Goal: Check status: Check status

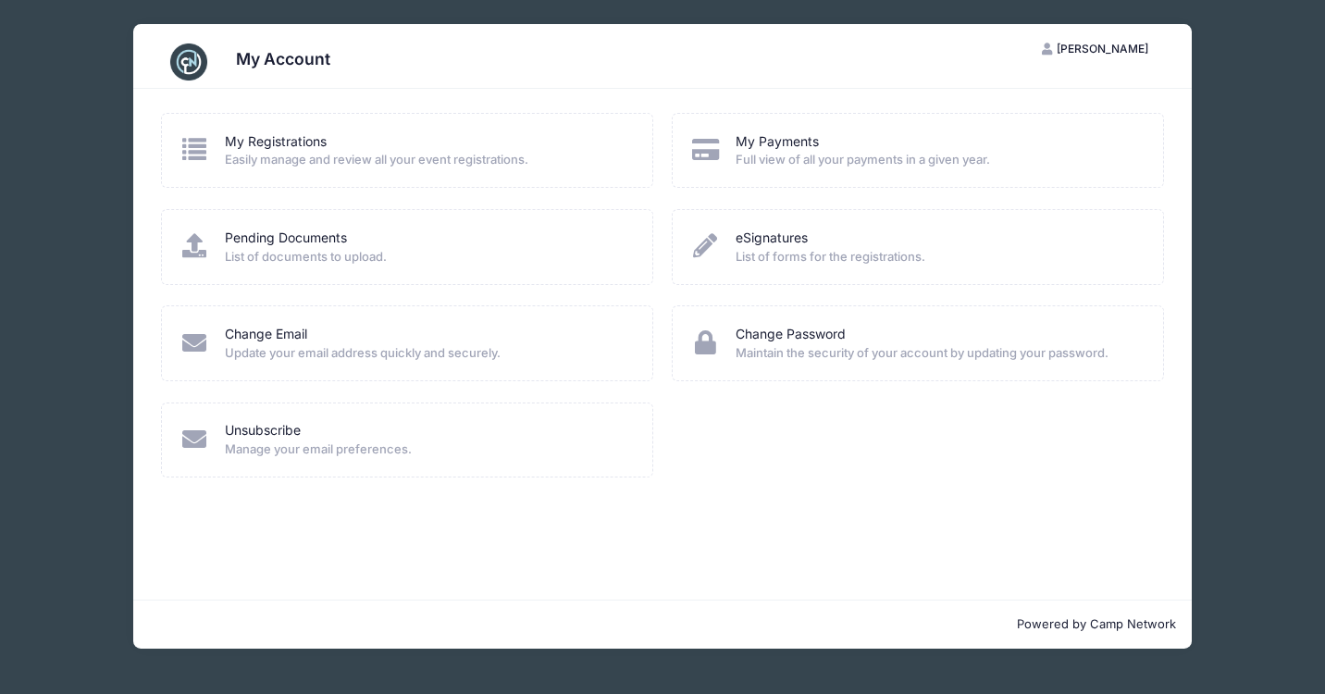
click at [296, 151] on span "Easily manage and review all your event registrations." at bounding box center [427, 160] width 404 height 19
click at [290, 143] on link "My Registrations" at bounding box center [276, 141] width 102 height 19
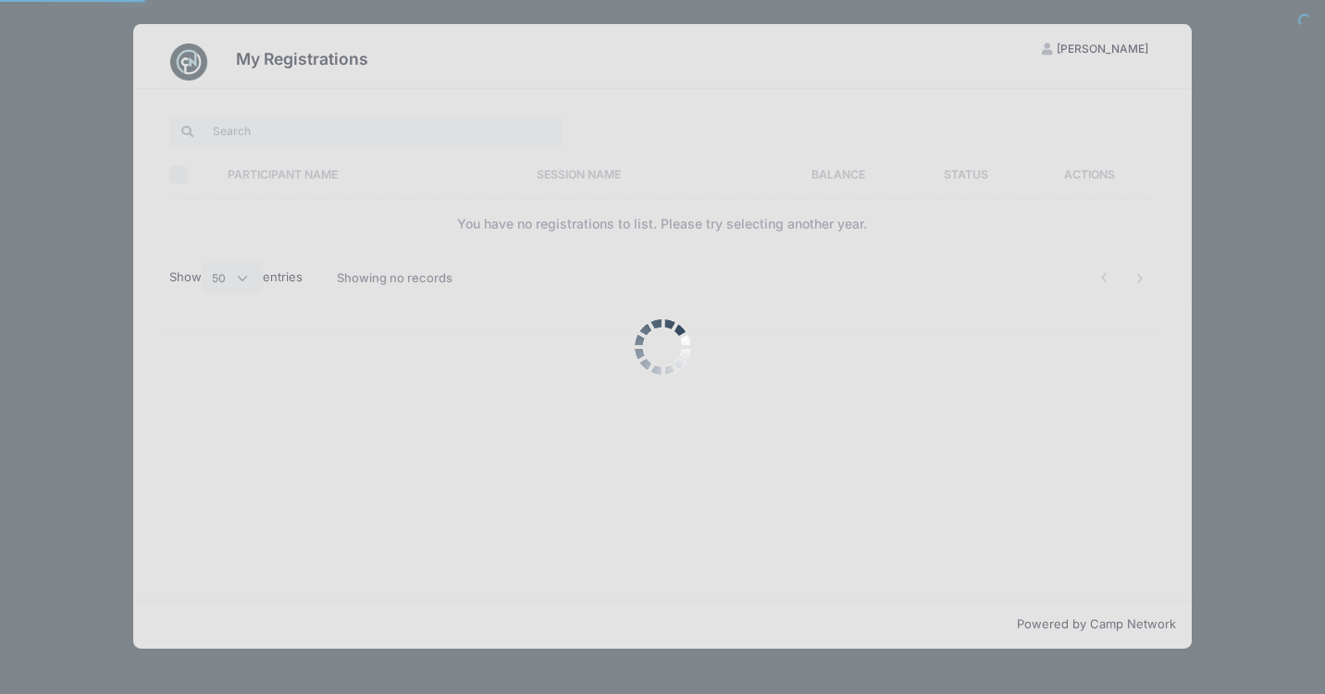
select select "50"
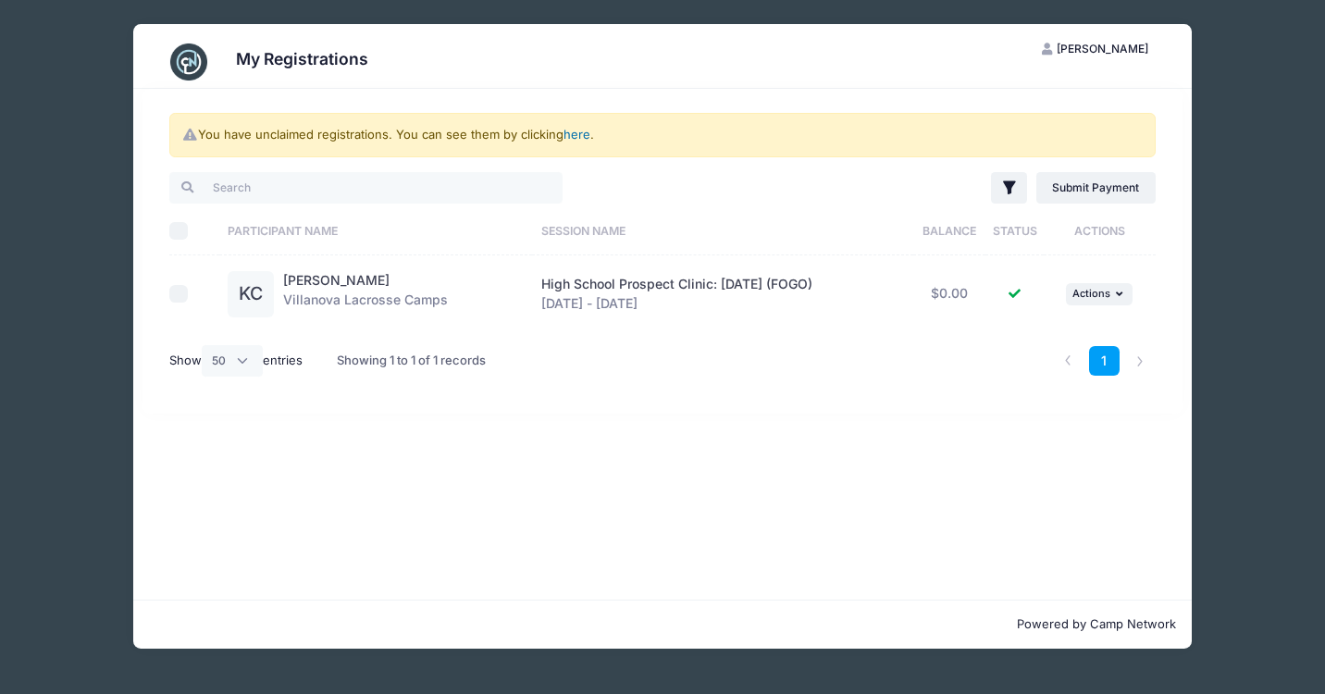
click at [580, 136] on link "here" at bounding box center [577, 134] width 27 height 15
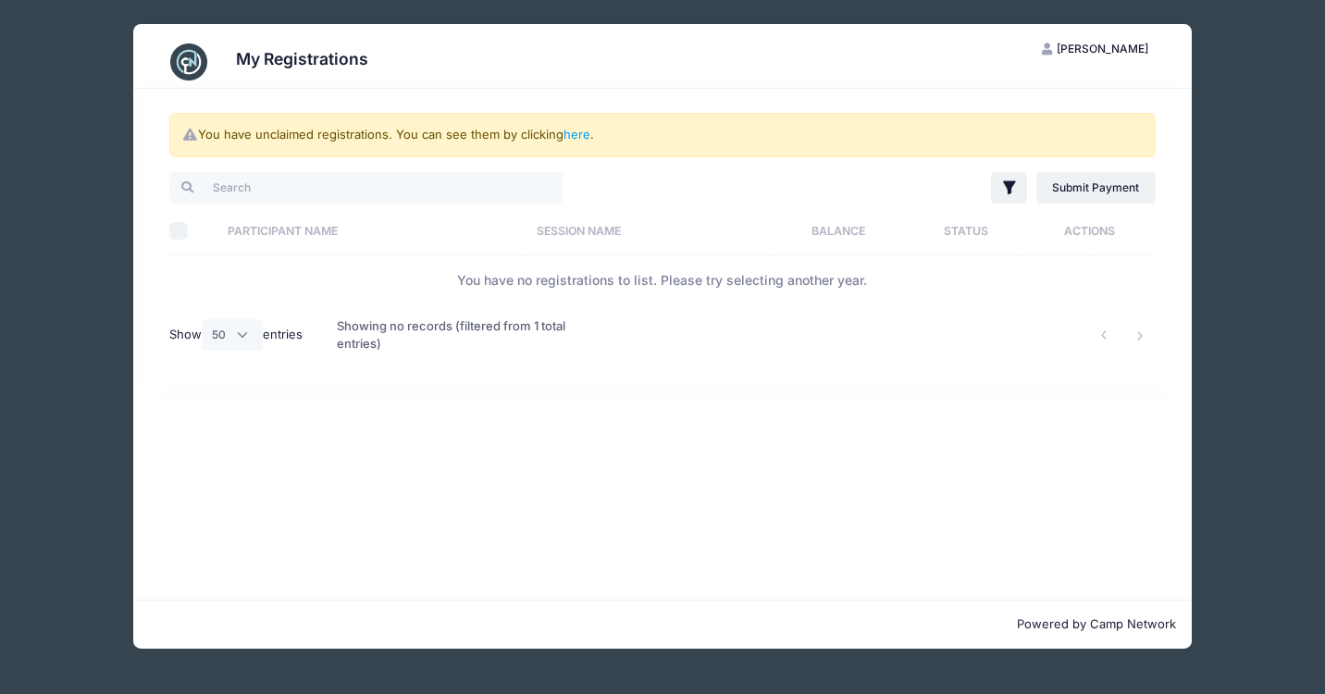
click at [1120, 49] on span "[PERSON_NAME]" at bounding box center [1103, 49] width 92 height 14
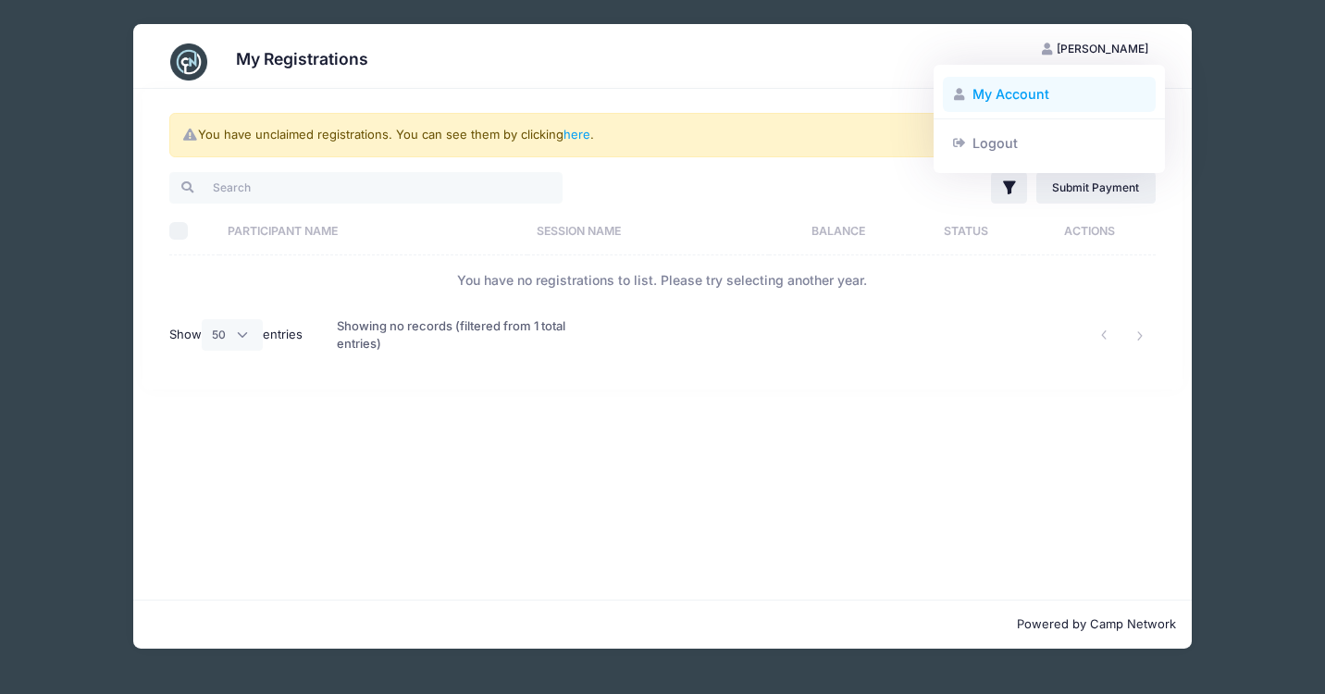
click at [1024, 93] on link "My Account" at bounding box center [1050, 94] width 214 height 35
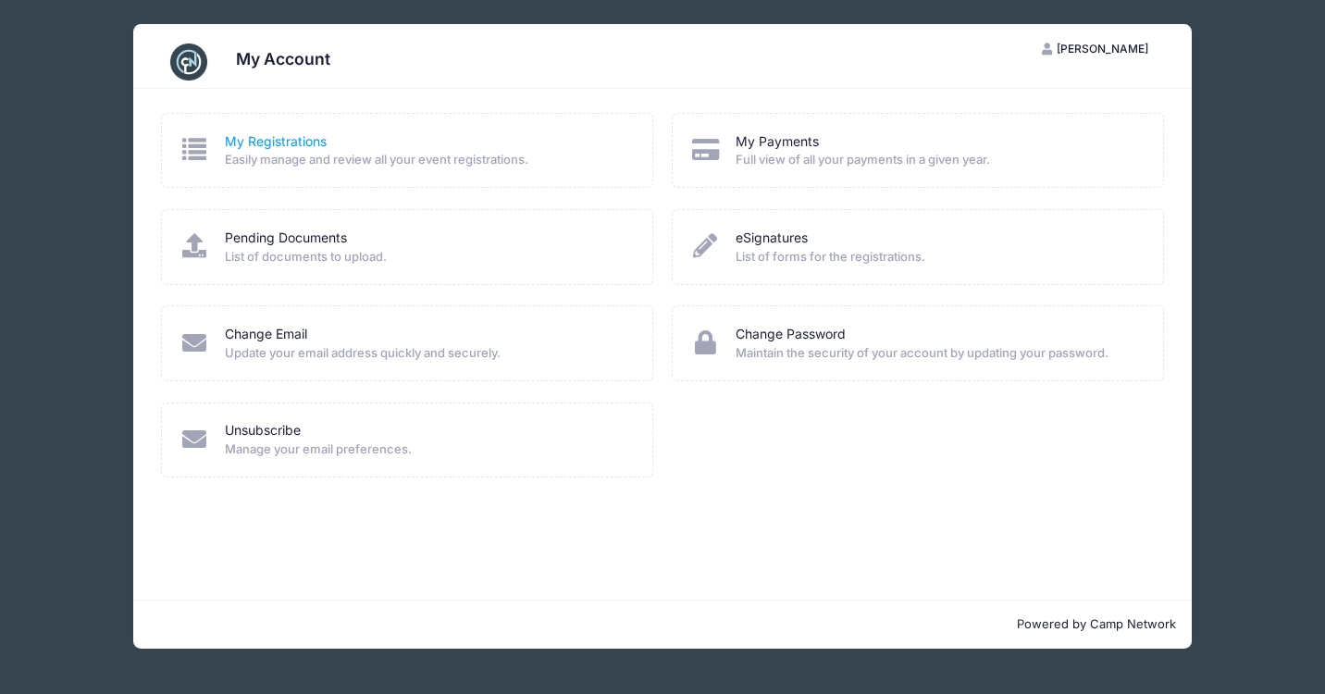
click at [272, 136] on link "My Registrations" at bounding box center [276, 141] width 102 height 19
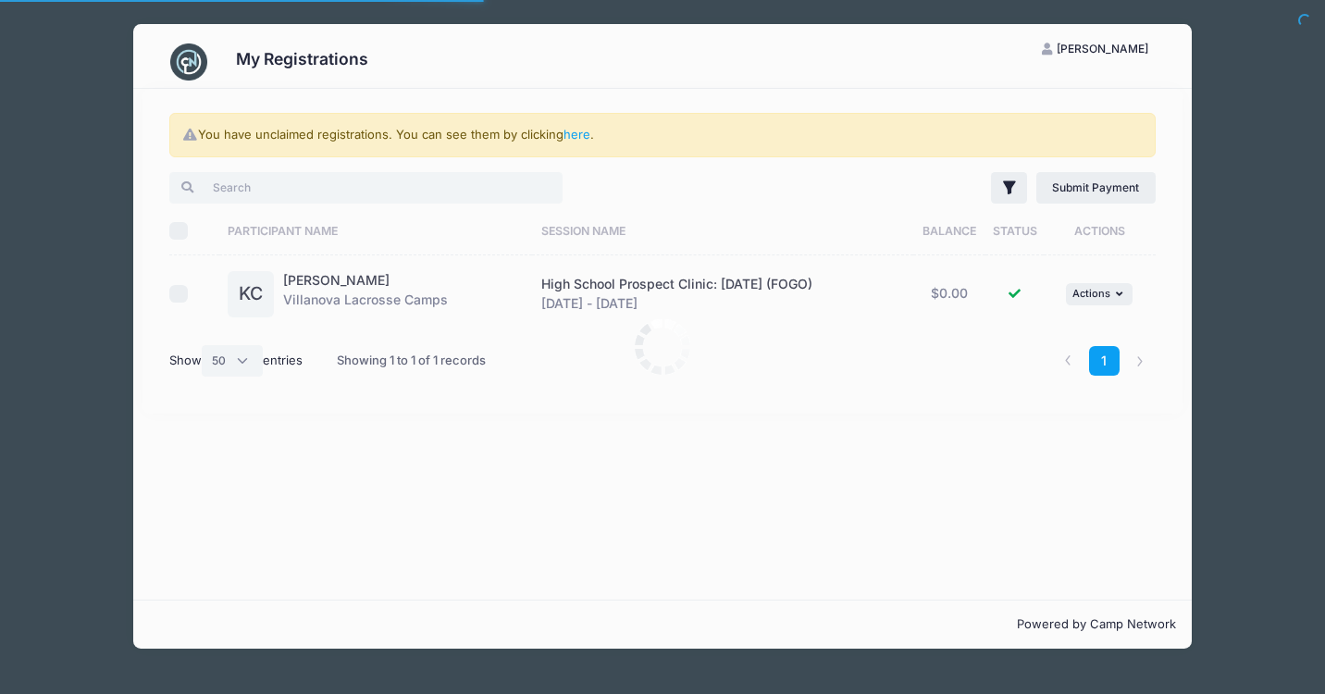
select select "50"
click at [318, 280] on link "[PERSON_NAME]" at bounding box center [336, 280] width 106 height 16
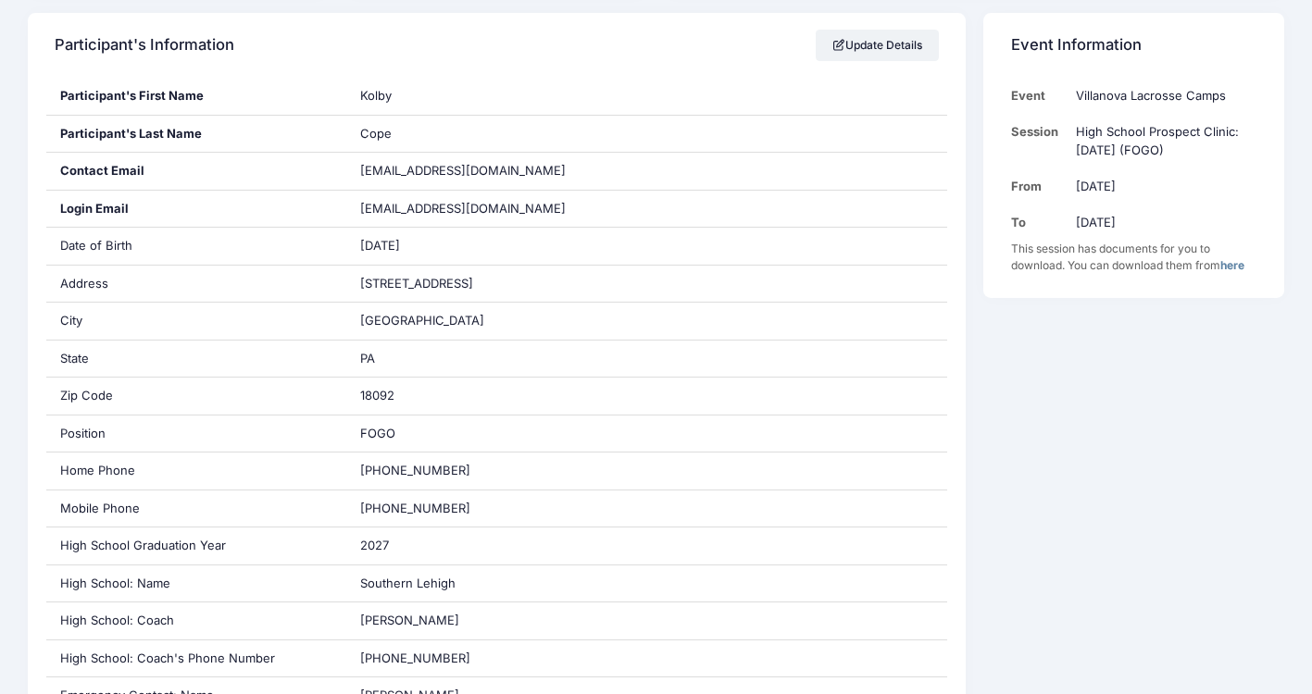
scroll to position [314, 0]
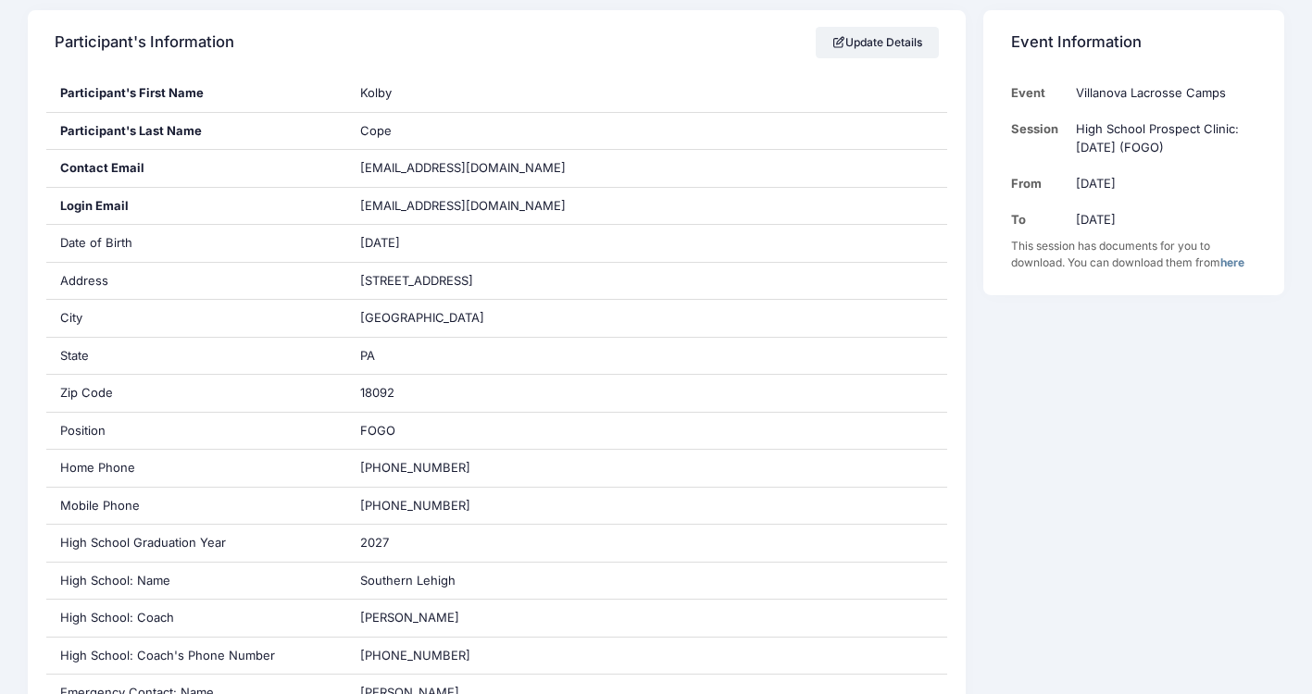
click at [1241, 265] on link "here" at bounding box center [1232, 262] width 24 height 14
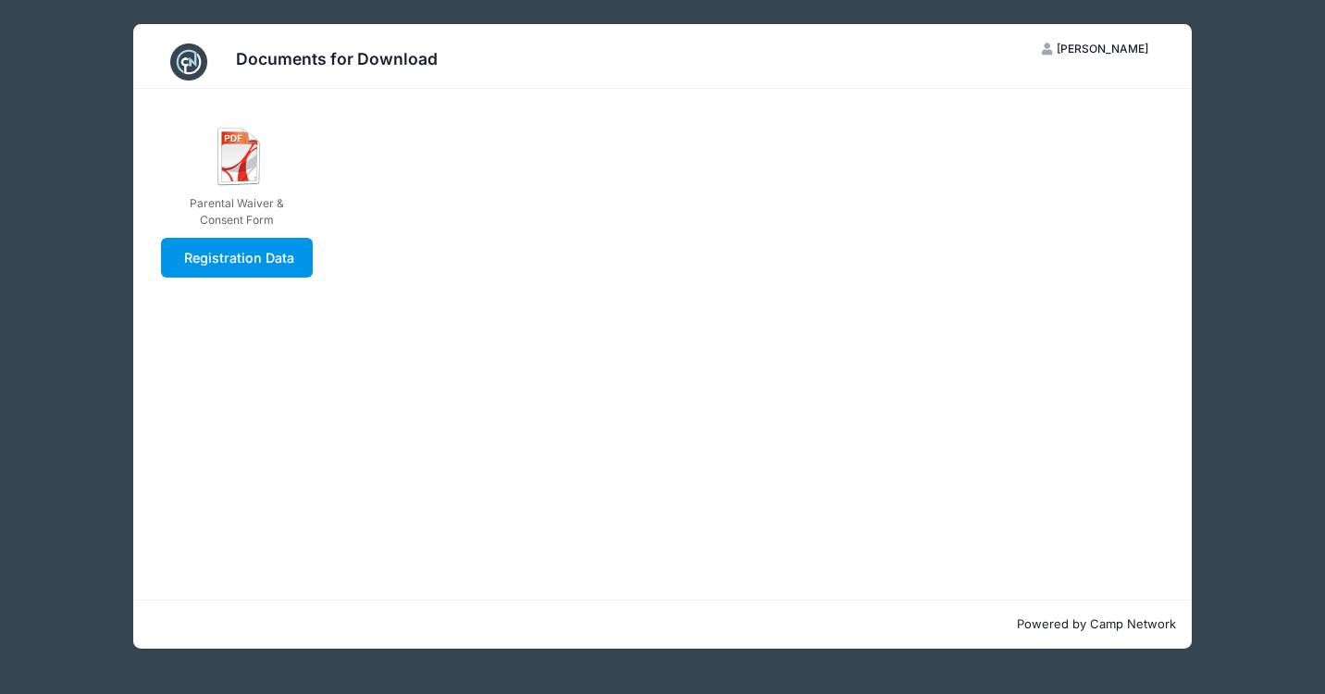
click at [220, 258] on link "Registration Data" at bounding box center [237, 258] width 153 height 40
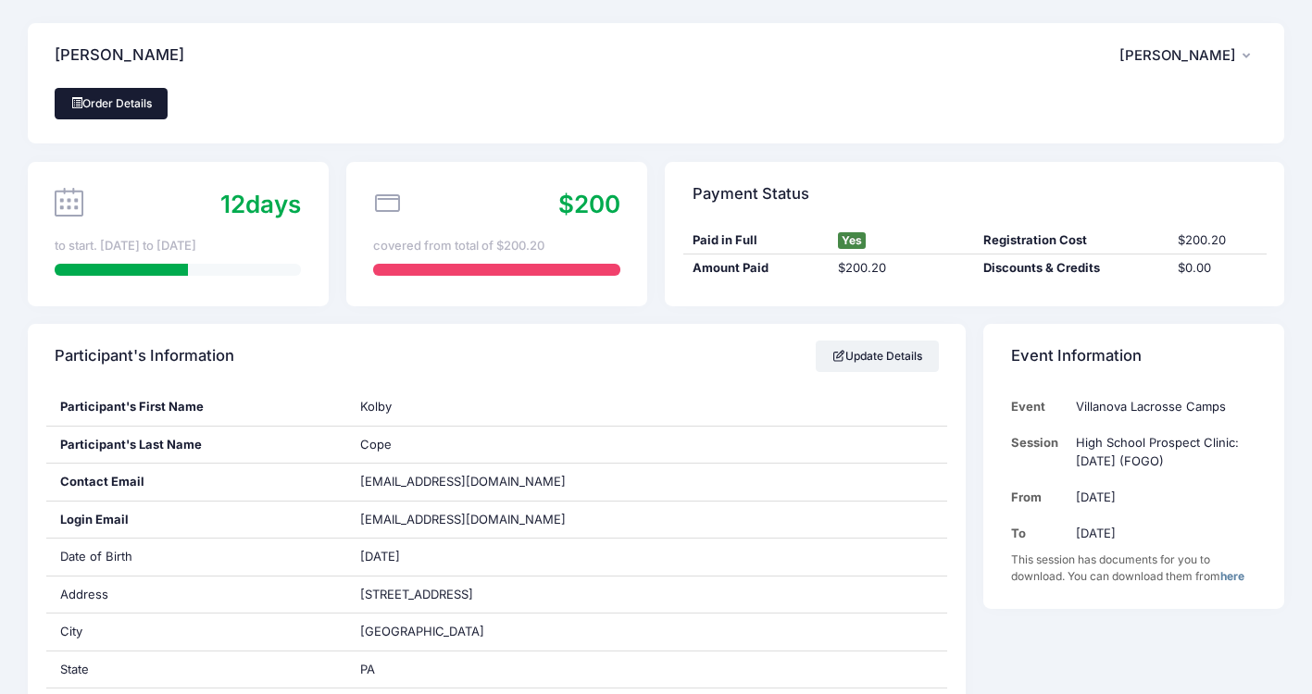
click at [115, 103] on link "Order Details" at bounding box center [111, 103] width 113 height 31
